Goal: Find specific page/section: Find specific page/section

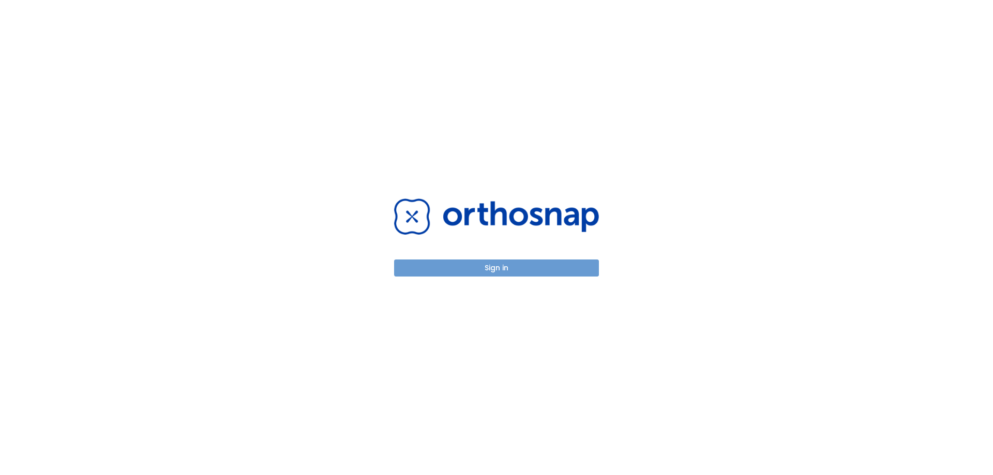
click at [493, 270] on button "Sign in" at bounding box center [496, 268] width 205 height 17
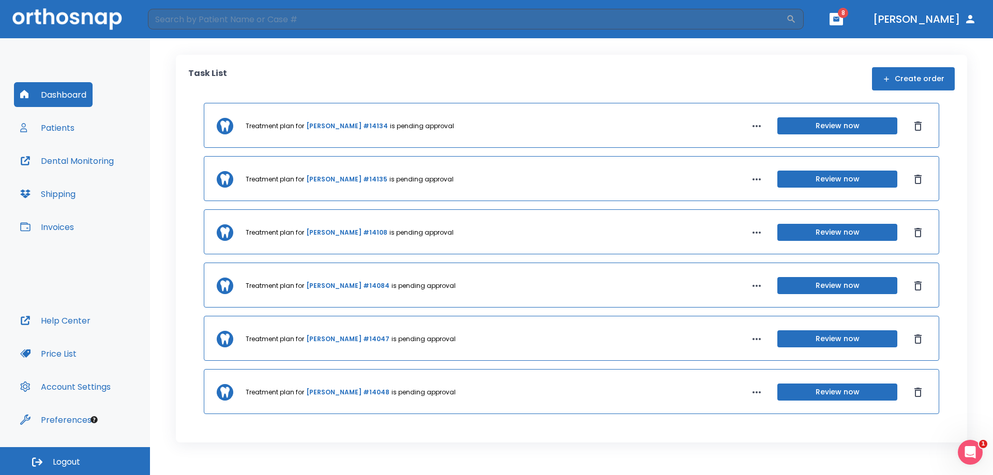
click at [840, 19] on icon "button" at bounding box center [835, 19] width 7 height 7
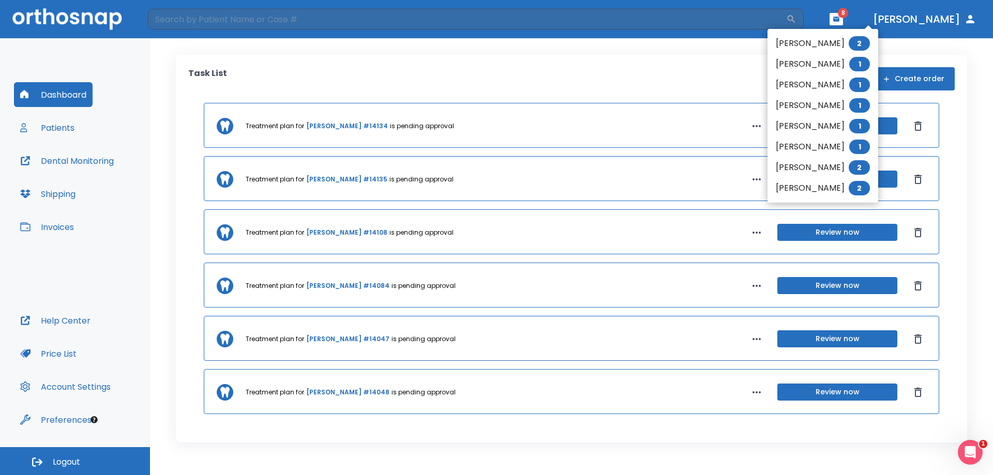
click at [822, 48] on li "Frank Coe 2" at bounding box center [822, 43] width 111 height 21
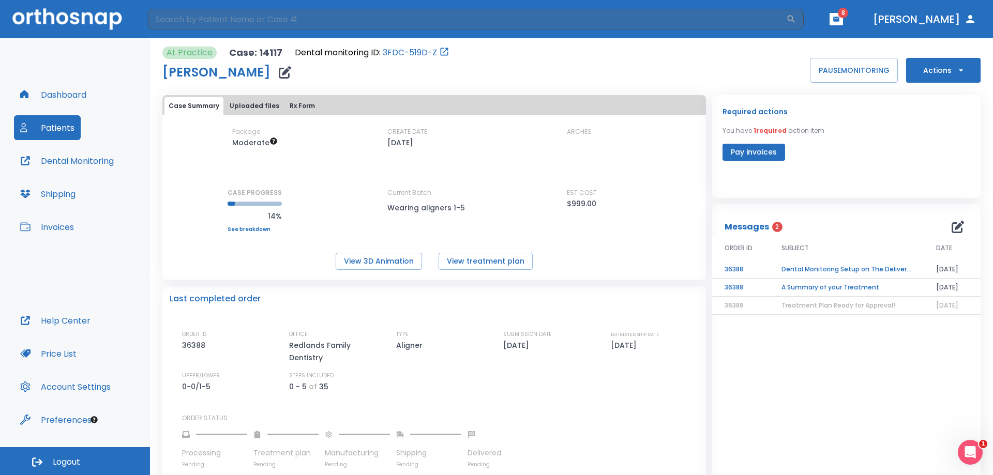
click at [91, 163] on button "Dental Monitoring" at bounding box center [67, 160] width 106 height 25
click at [45, 136] on button "Patients" at bounding box center [47, 127] width 67 height 25
